Goal: Task Accomplishment & Management: Use online tool/utility

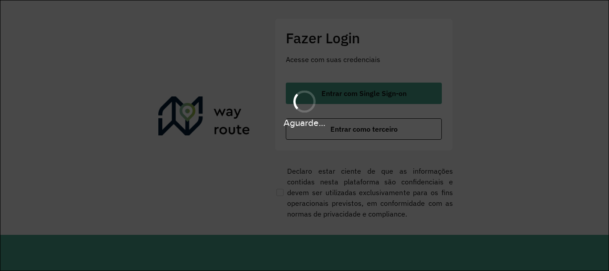
click at [371, 102] on div "Aguarde..." at bounding box center [304, 108] width 609 height 42
click at [367, 95] on div "Aguarde..." at bounding box center [304, 108] width 609 height 42
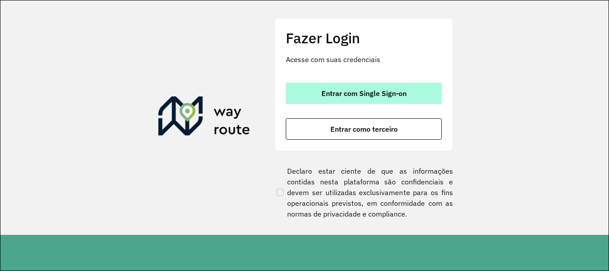
click at [366, 86] on button "Entrar com Single Sign-on" at bounding box center [364, 92] width 156 height 21
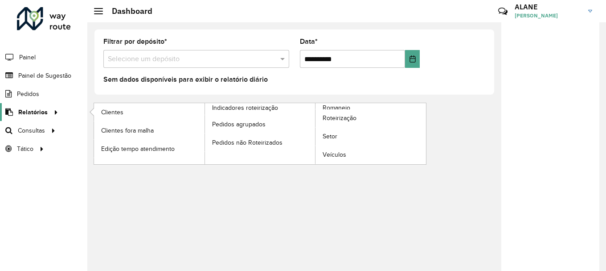
click at [39, 114] on span "Relatórios" at bounding box center [32, 111] width 29 height 9
click at [106, 111] on span "Clientes" at bounding box center [113, 111] width 24 height 9
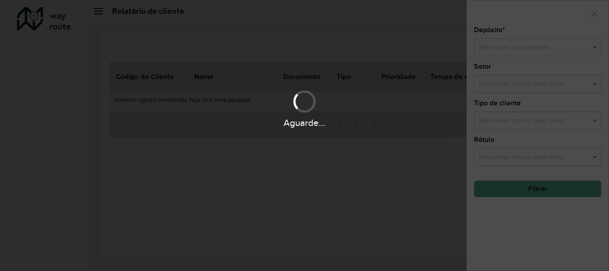
click at [497, 45] on div "Aguarde..." at bounding box center [304, 135] width 609 height 271
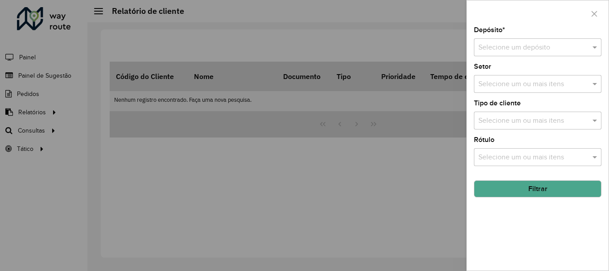
click at [498, 48] on input "text" at bounding box center [528, 47] width 101 height 11
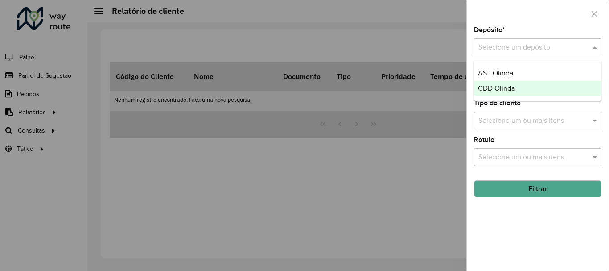
click at [505, 91] on span "CDD Olinda" at bounding box center [496, 88] width 37 height 8
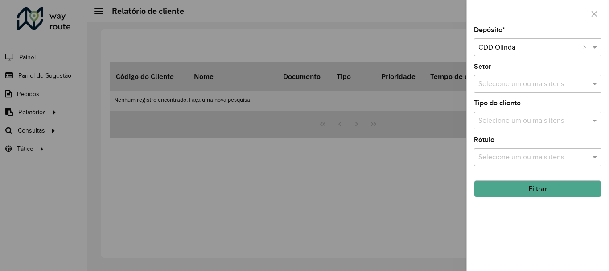
click at [521, 189] on button "Filtrar" at bounding box center [538, 188] width 128 height 17
